Goal: Information Seeking & Learning: Learn about a topic

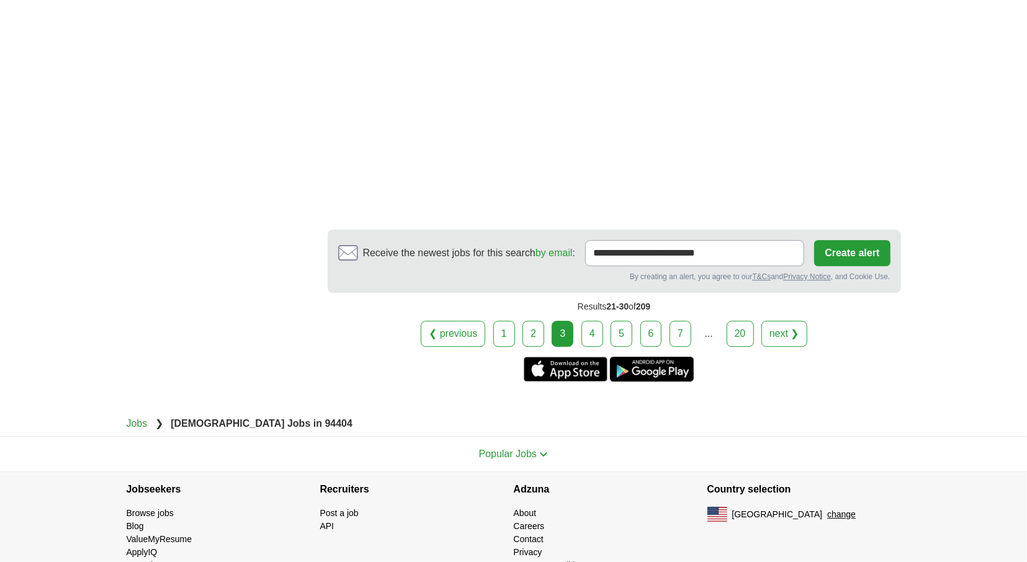
scroll to position [2129, 0]
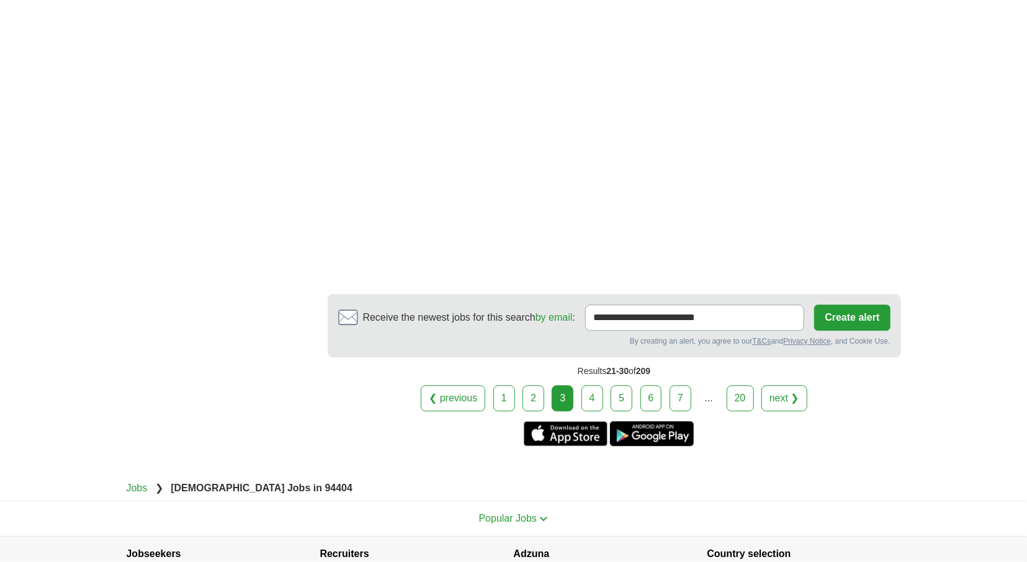
click at [502, 392] on link "1" at bounding box center [504, 398] width 22 height 26
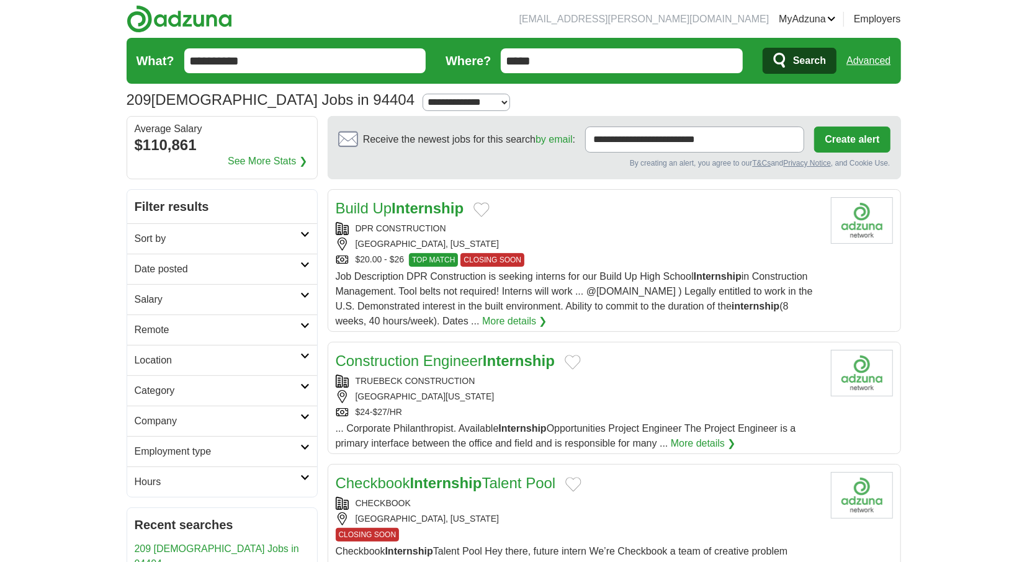
click at [413, 210] on strong "Internship" at bounding box center [427, 208] width 72 height 17
click at [454, 357] on link "Construction Engineer Internship" at bounding box center [445, 360] width 219 height 17
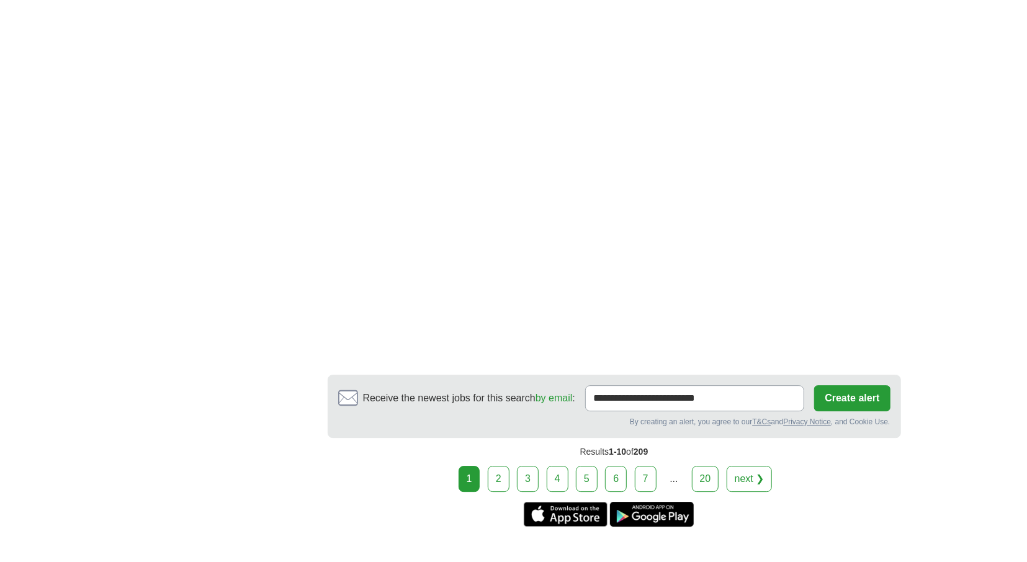
scroll to position [2258, 0]
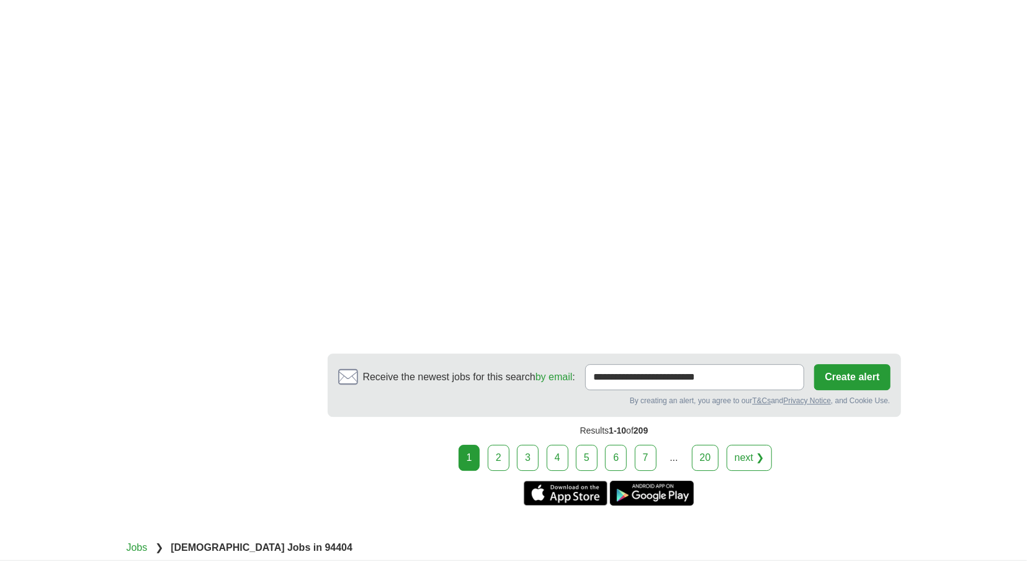
click at [504, 452] on link "2" at bounding box center [499, 458] width 22 height 26
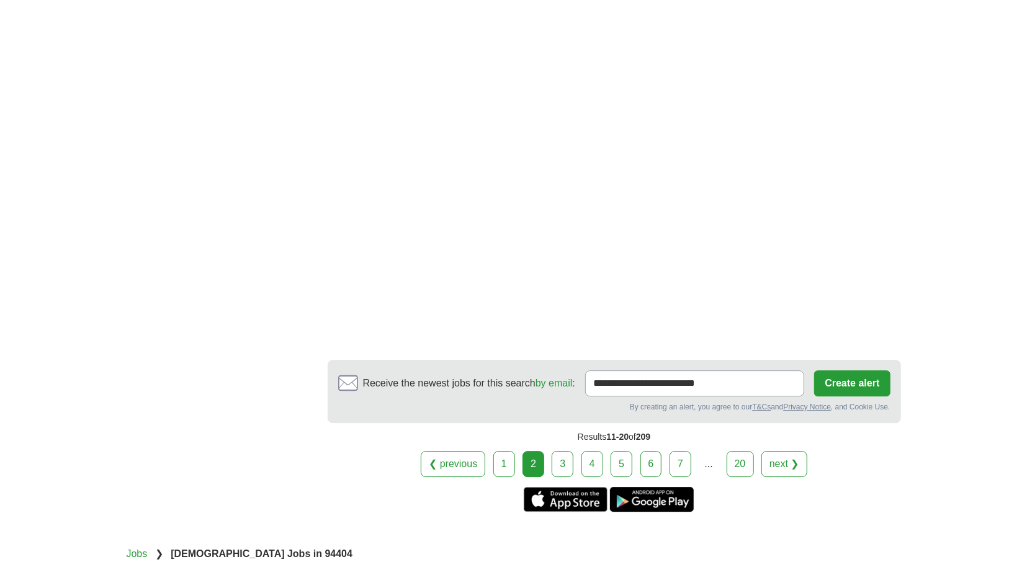
scroll to position [2194, 0]
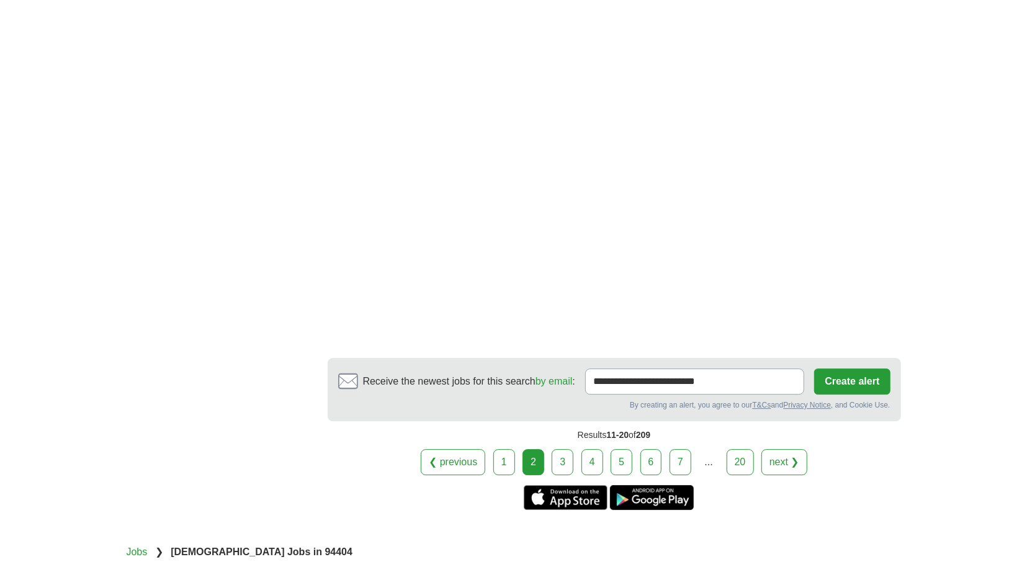
click at [560, 449] on link "3" at bounding box center [563, 462] width 22 height 26
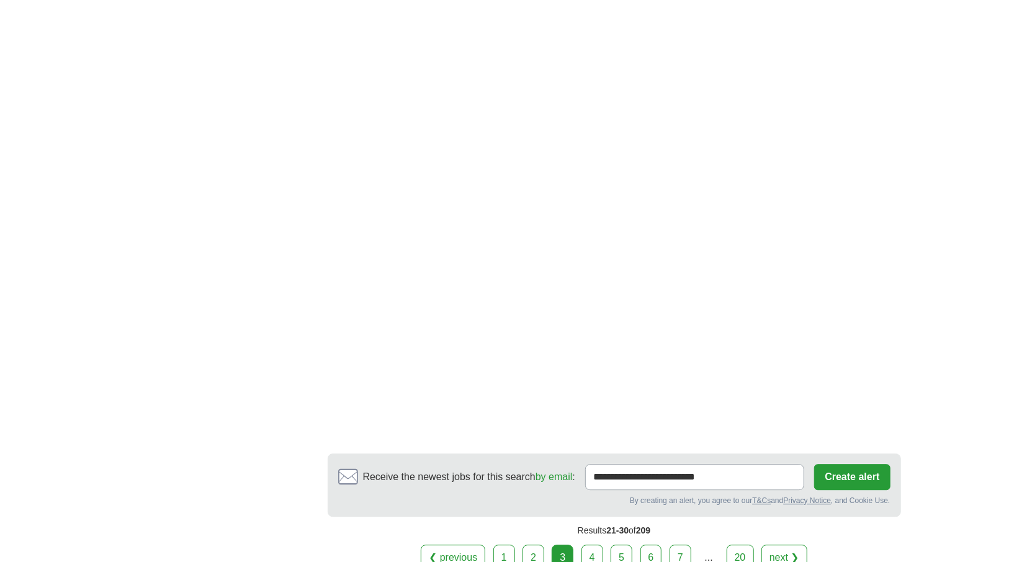
scroll to position [2000, 0]
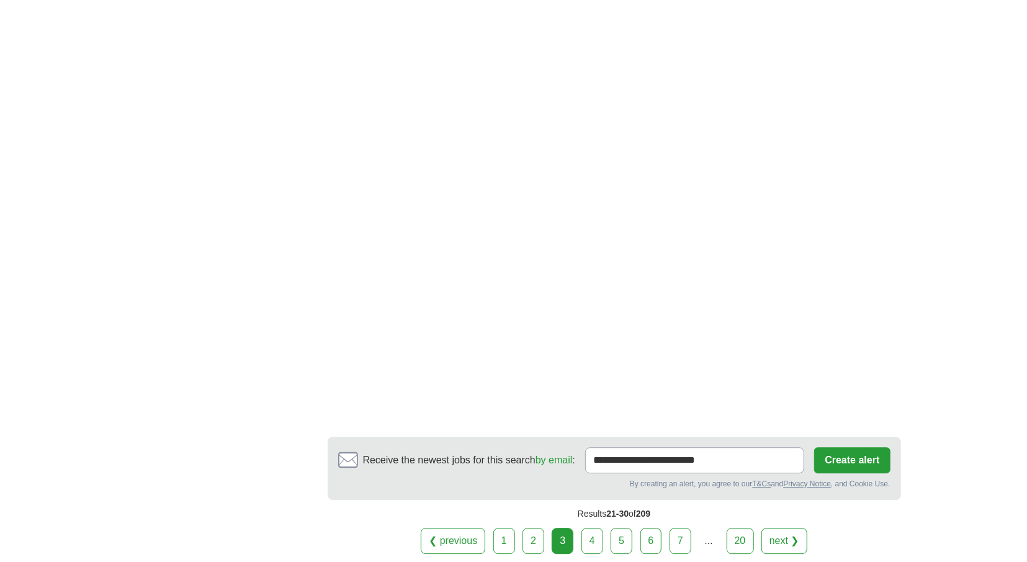
click at [600, 537] on link "4" at bounding box center [592, 541] width 22 height 26
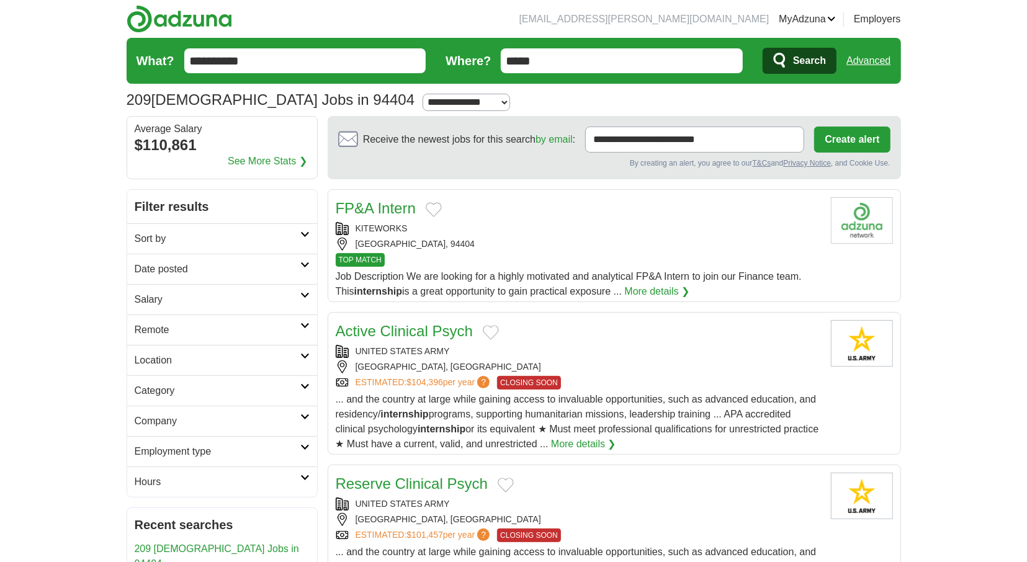
click at [305, 385] on icon at bounding box center [304, 386] width 9 height 6
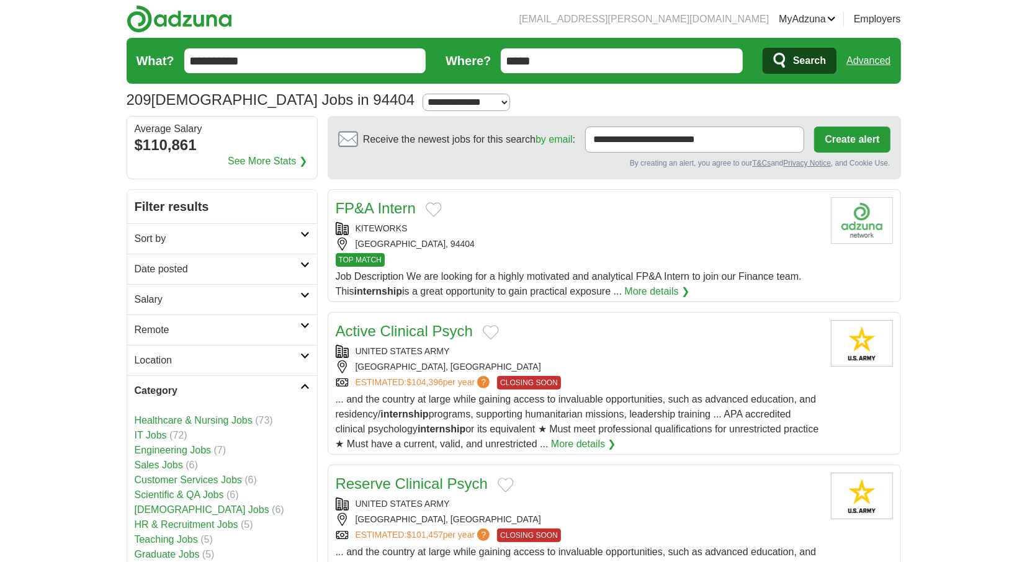
click at [312, 386] on link "Category" at bounding box center [222, 390] width 190 height 30
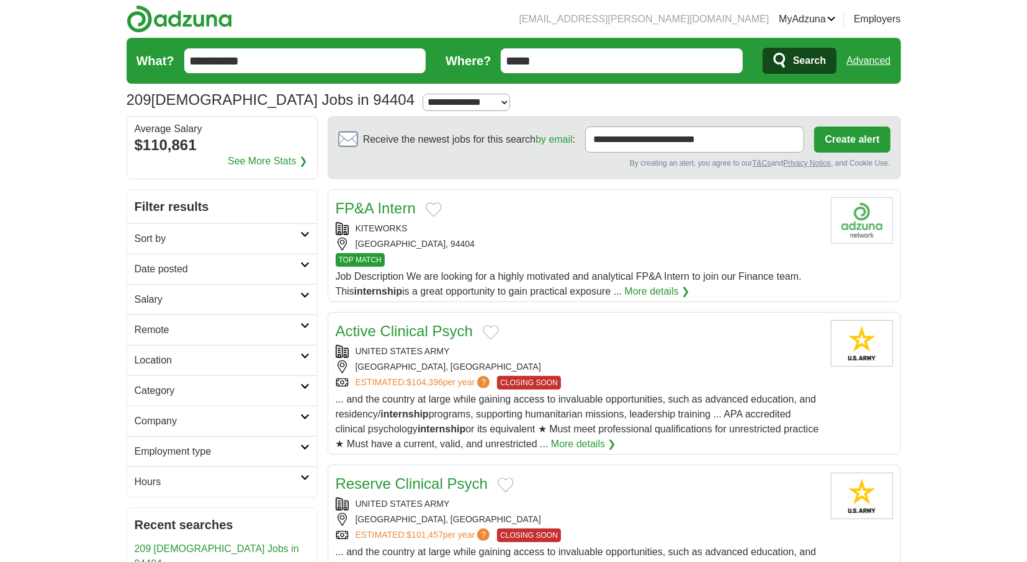
click at [305, 418] on link "Company" at bounding box center [222, 421] width 190 height 30
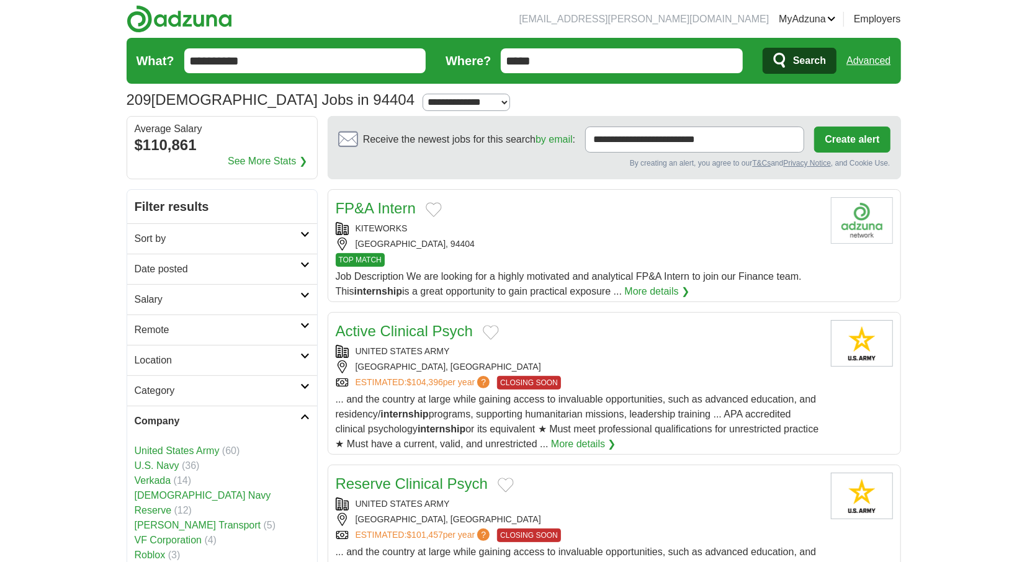
click at [305, 418] on link "Company" at bounding box center [222, 421] width 190 height 30
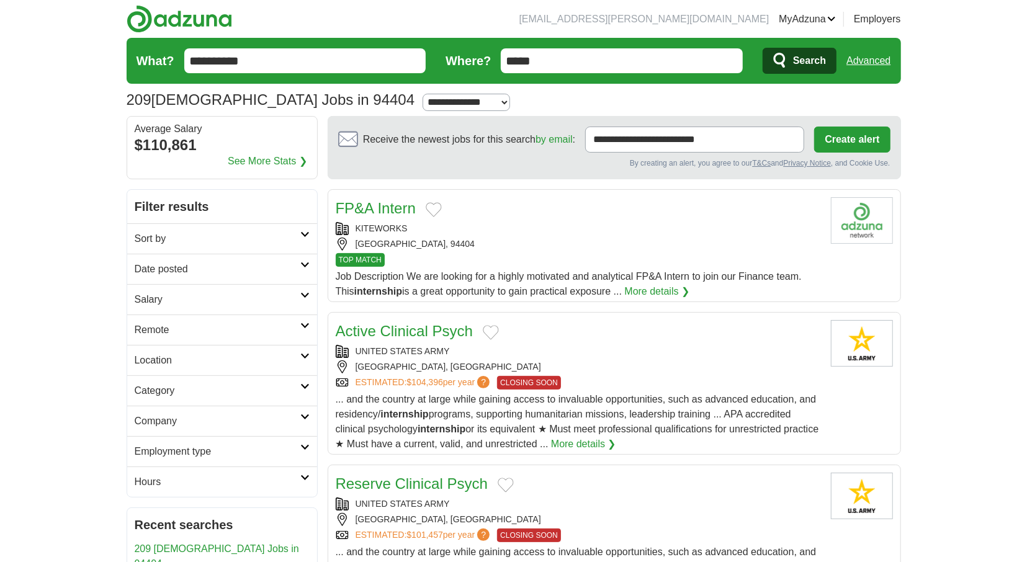
click at [302, 444] on icon at bounding box center [304, 447] width 9 height 6
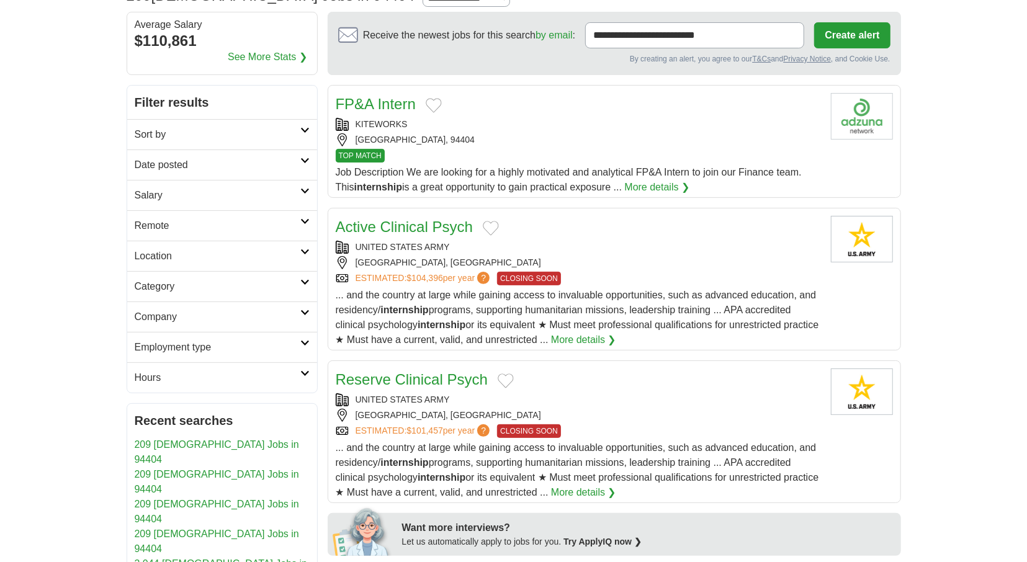
scroll to position [129, 0]
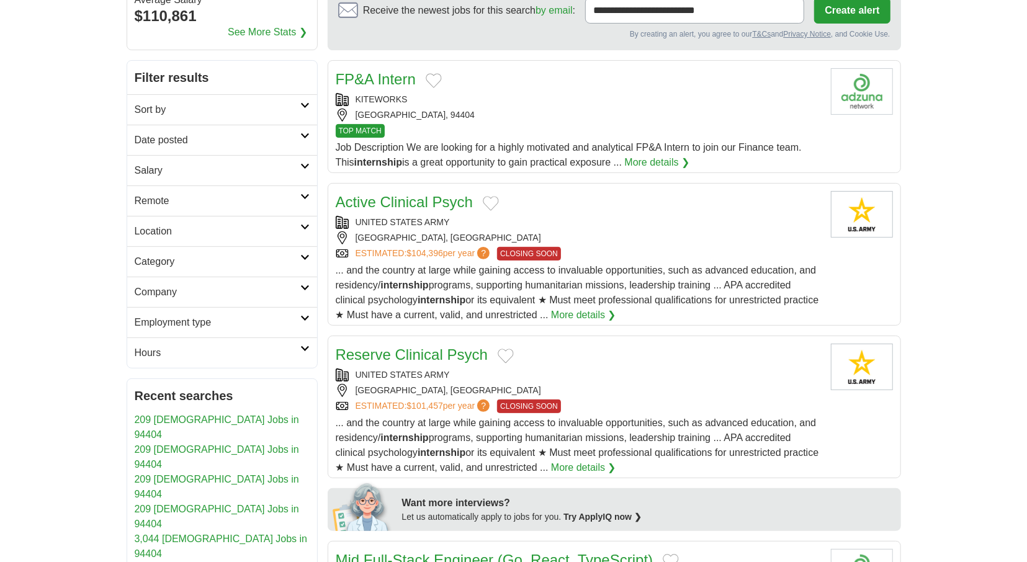
click at [305, 287] on icon at bounding box center [304, 288] width 9 height 6
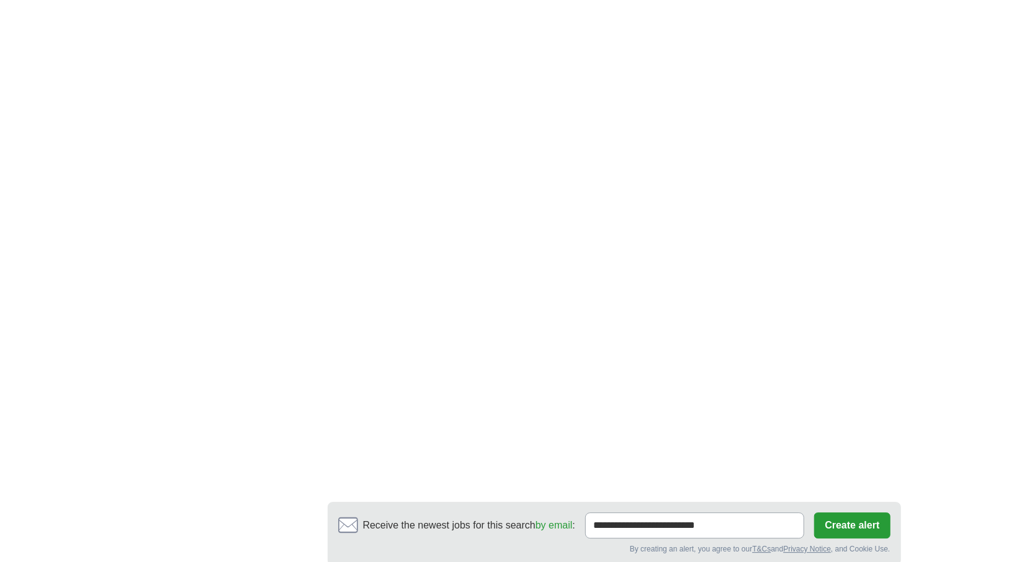
scroll to position [2287, 0]
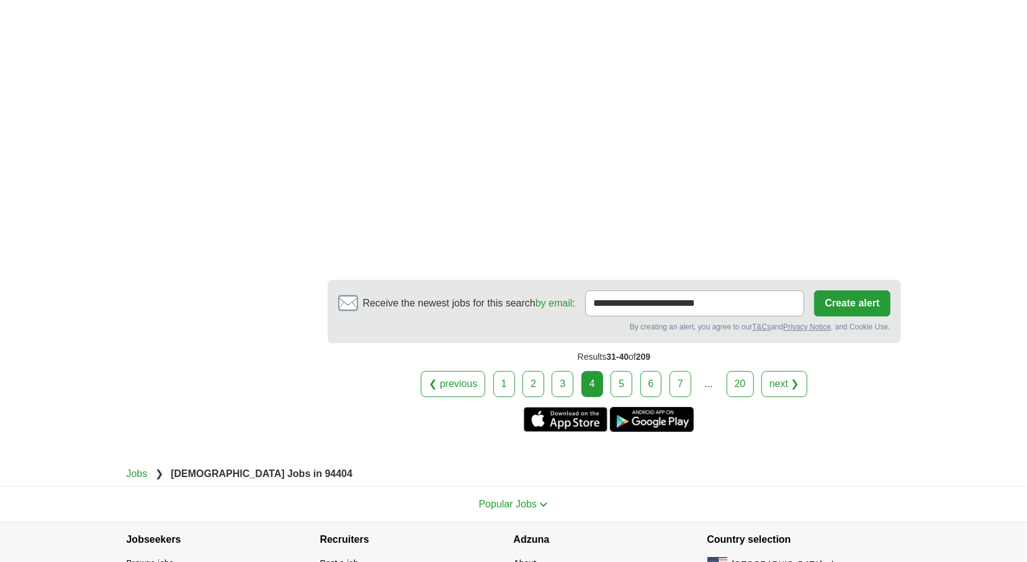
click at [616, 371] on link "5" at bounding box center [622, 384] width 22 height 26
